Goal: Check status: Check status

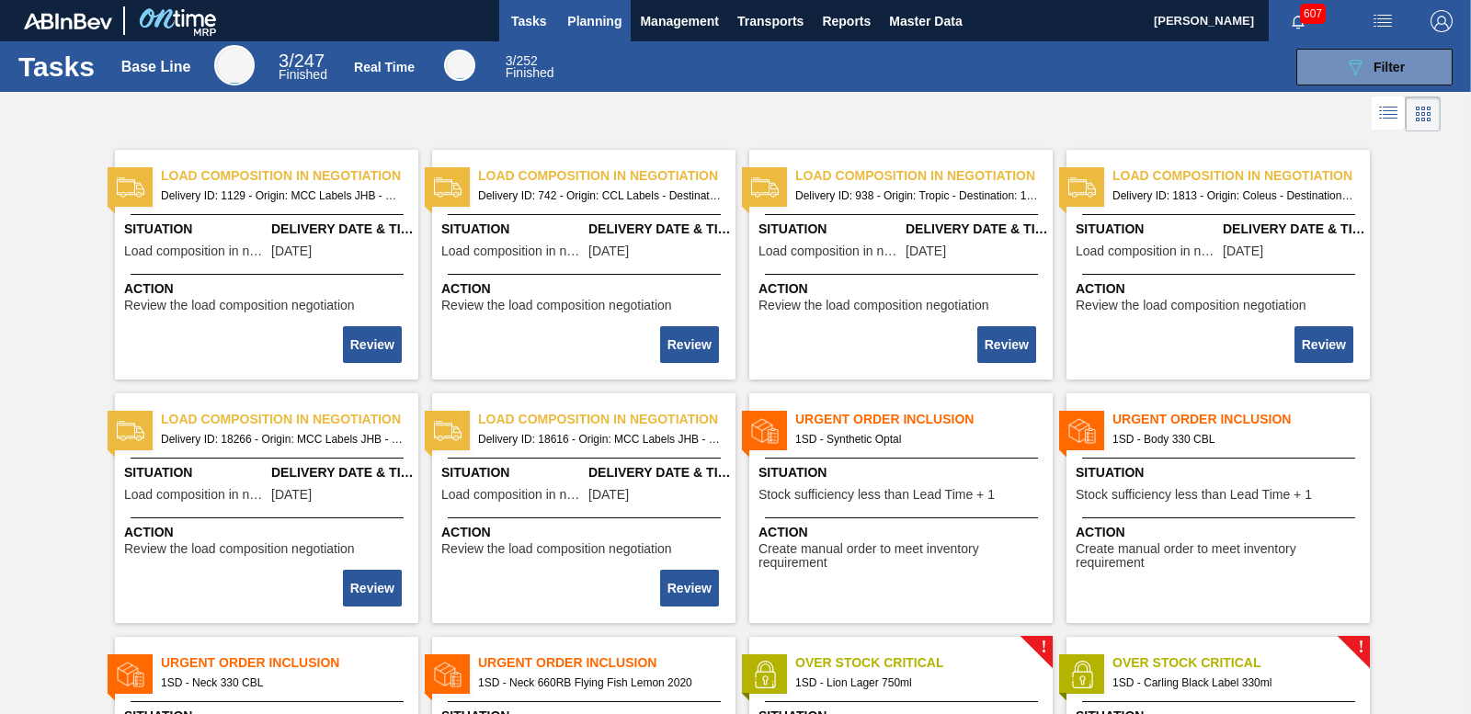
click at [570, 6] on button "Planning" at bounding box center [594, 20] width 73 height 41
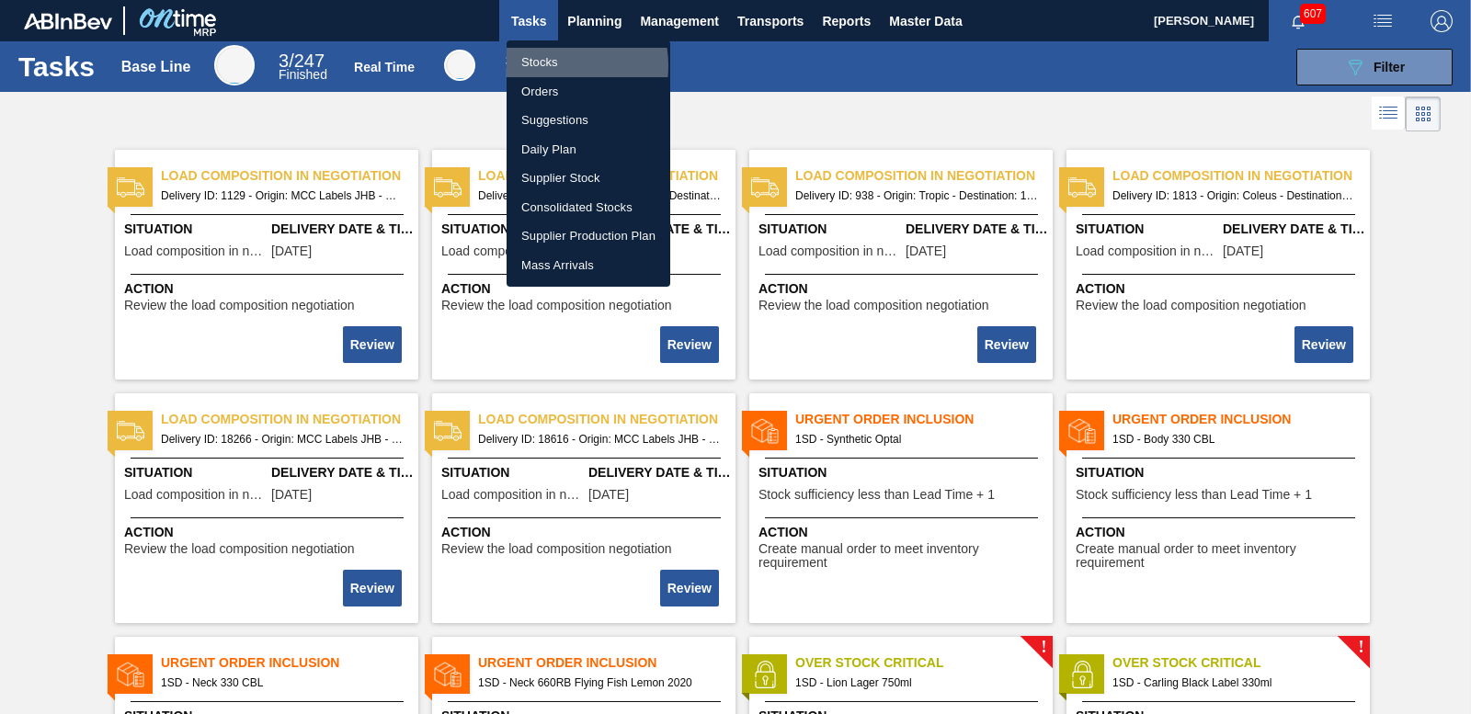
click at [545, 65] on li "Stocks" at bounding box center [589, 62] width 164 height 29
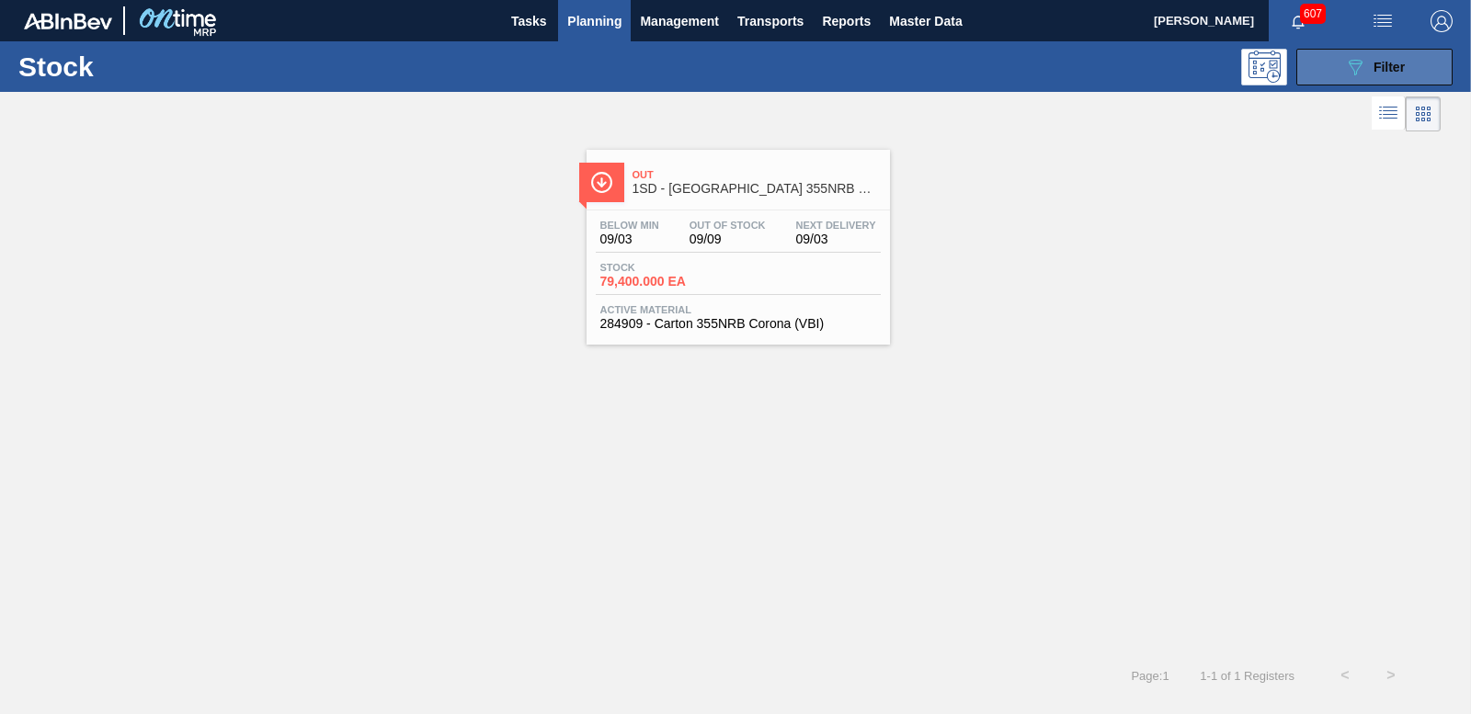
click at [1332, 70] on button "089F7B8B-B2A5-4AFE-B5C0-19BA573D28AC Filter" at bounding box center [1374, 67] width 156 height 37
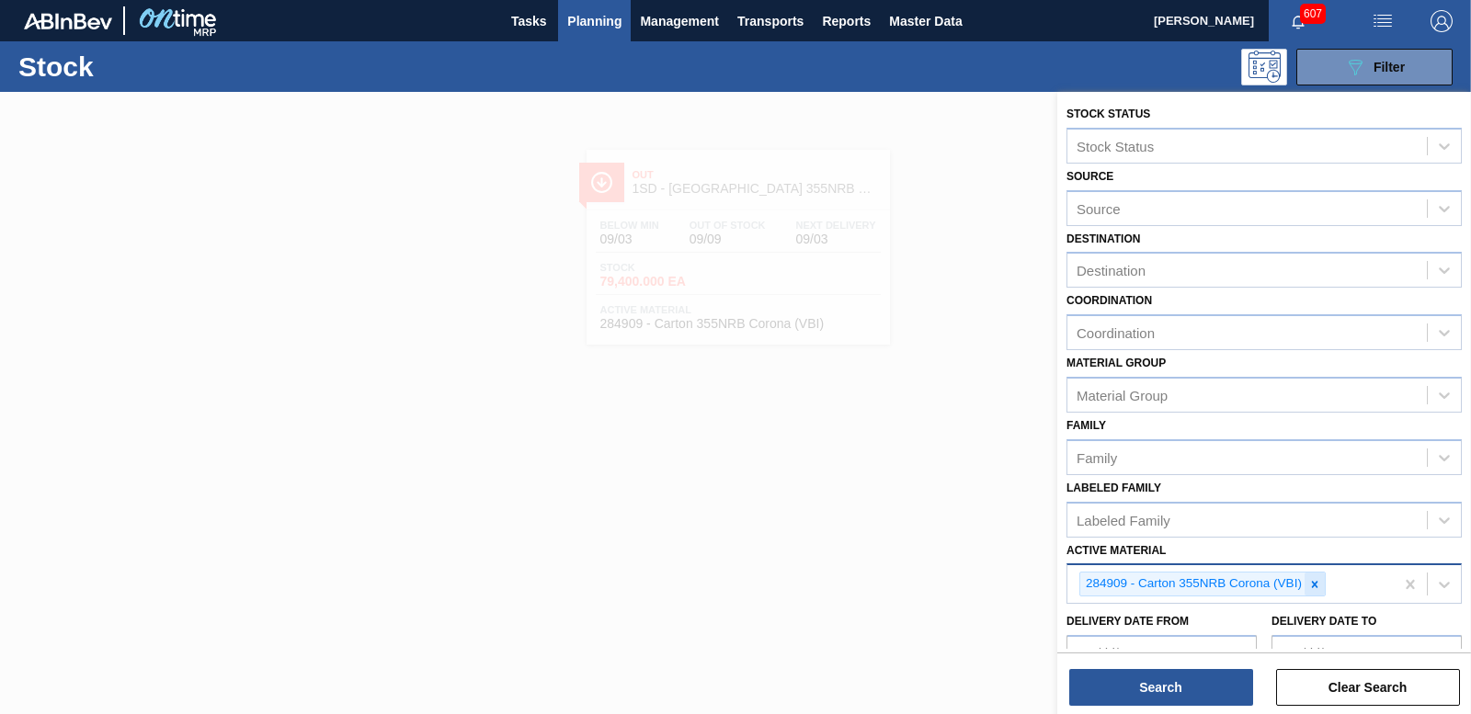
click at [1325, 592] on div at bounding box center [1315, 584] width 20 height 23
type Material "147950"
click at [1191, 622] on div "147950 - Glue Cool Melt Ultra 25KG" at bounding box center [1264, 627] width 395 height 34
click at [1140, 691] on button "Search" at bounding box center [1161, 687] width 184 height 37
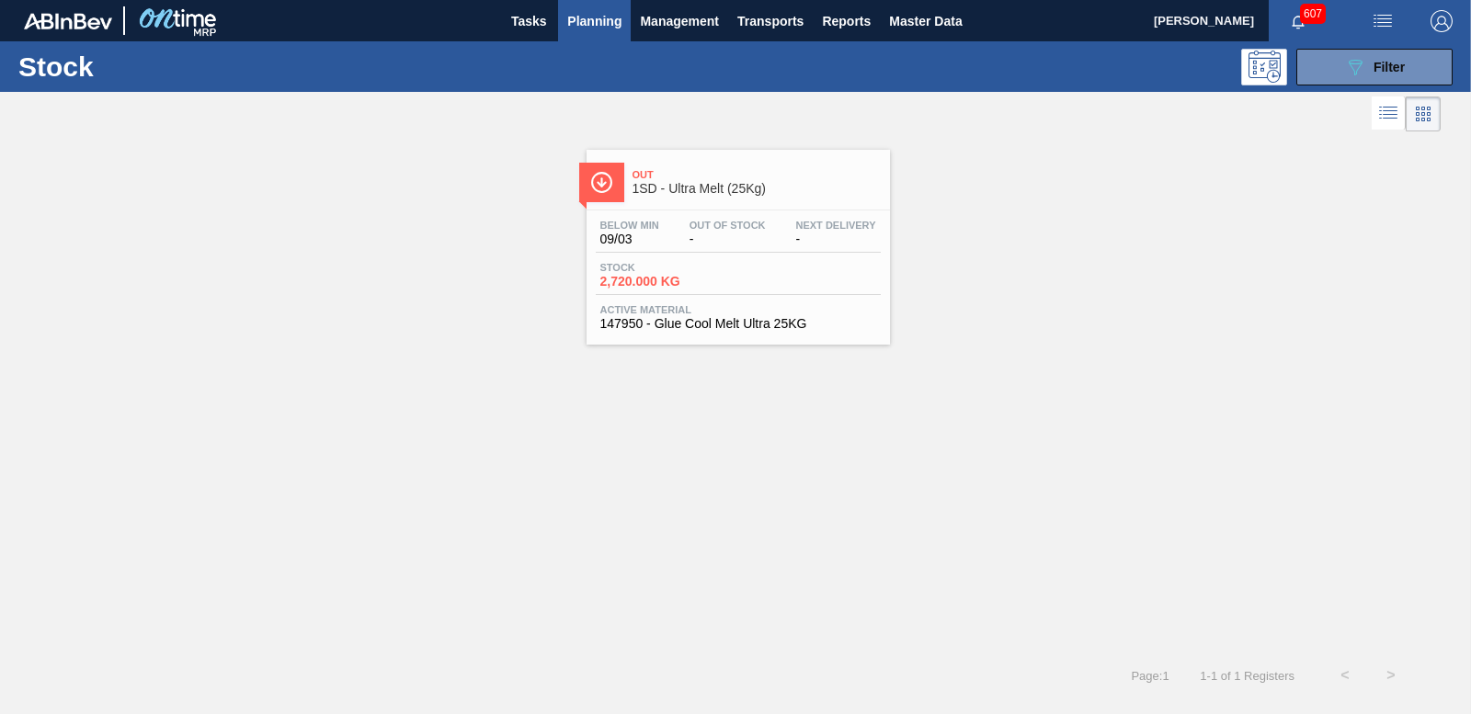
click at [618, 277] on div "Stock 2,720.000 KG" at bounding box center [665, 275] width 138 height 27
